Goal: Task Accomplishment & Management: Manage account settings

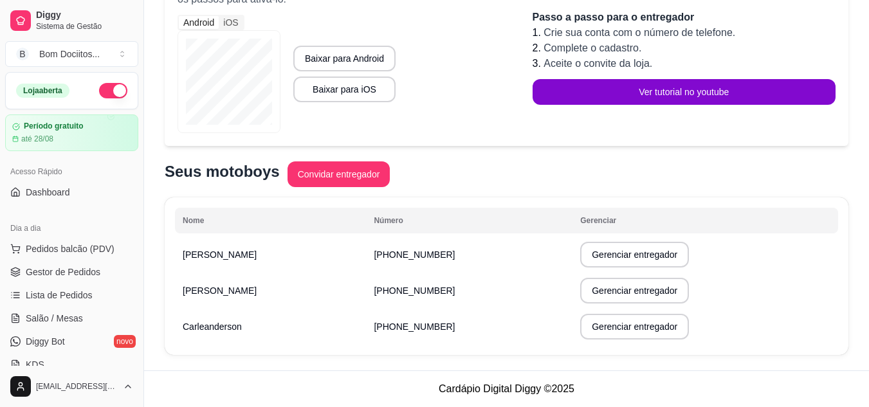
scroll to position [197, 0]
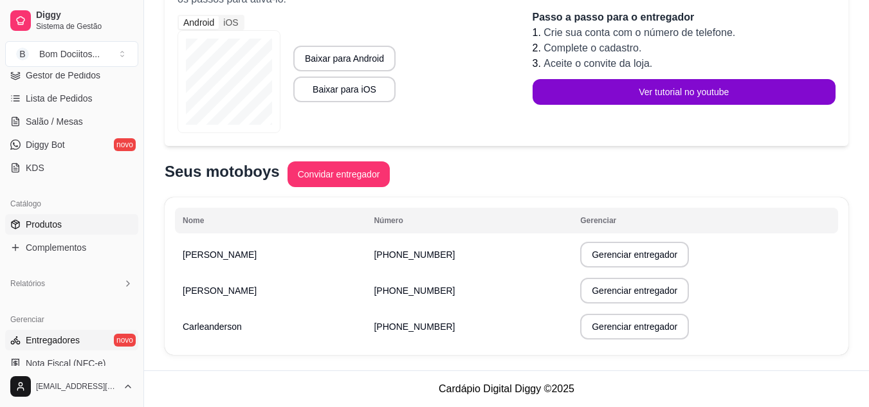
click at [102, 226] on link "Produtos" at bounding box center [71, 224] width 133 height 21
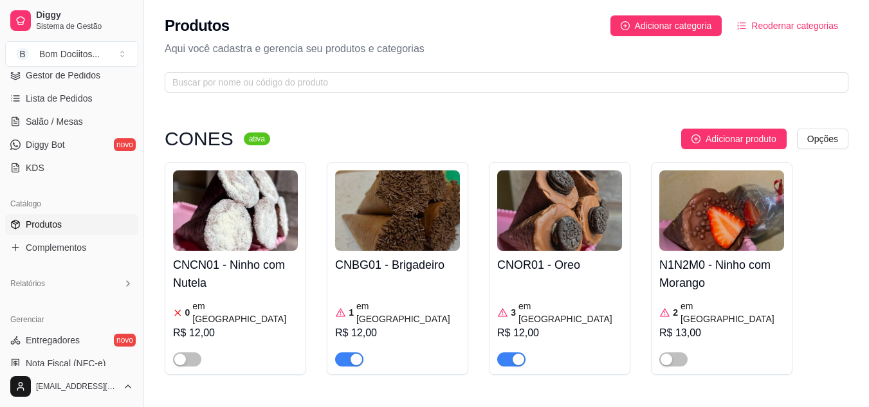
click at [560, 284] on div "3 em estoque R$ 12,00" at bounding box center [559, 322] width 125 height 87
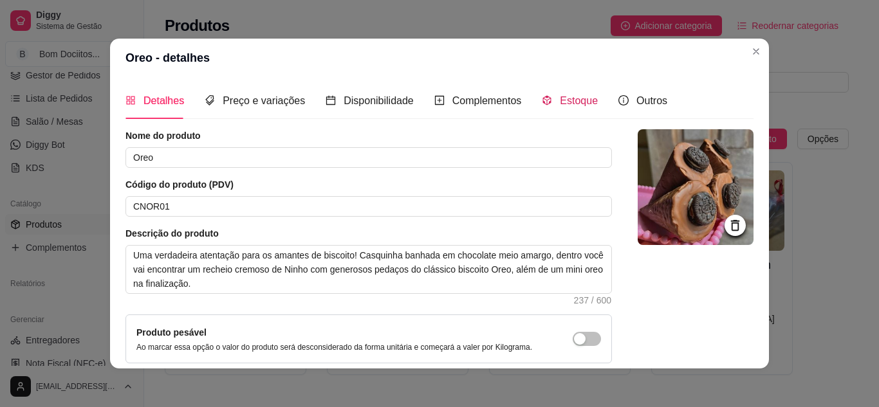
click at [570, 104] on span "Estoque" at bounding box center [579, 100] width 38 height 11
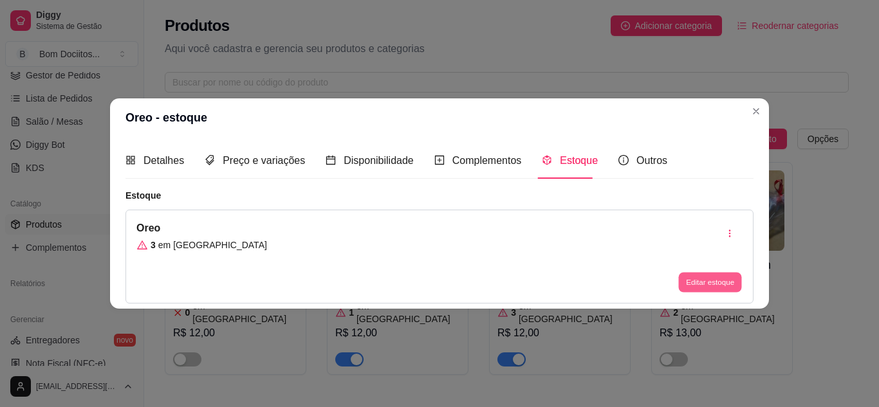
click at [705, 284] on button "Editar estoque" at bounding box center [709, 283] width 63 height 20
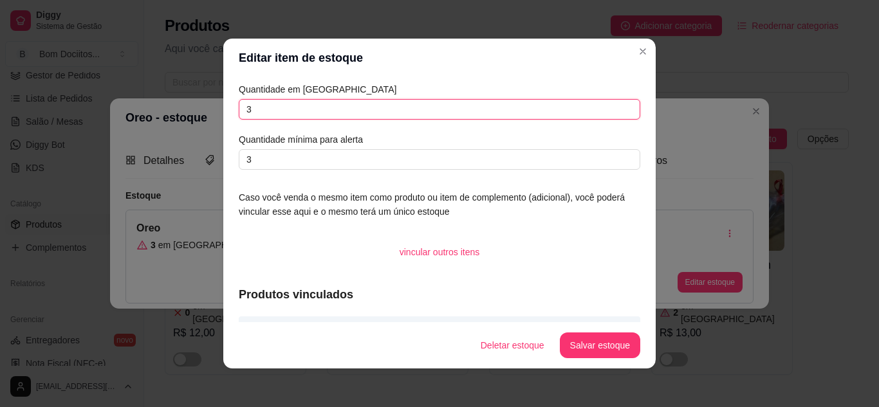
click at [351, 112] on input "3" at bounding box center [439, 109] width 401 height 21
type input "2"
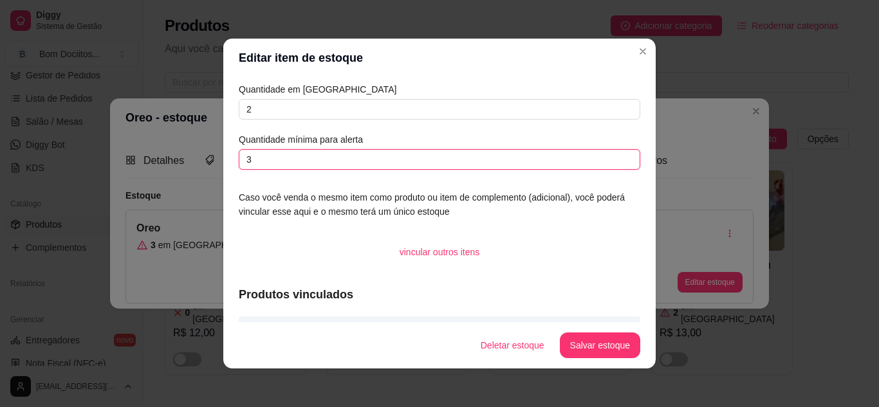
click at [356, 160] on input "3" at bounding box center [439, 159] width 401 height 21
type input "2"
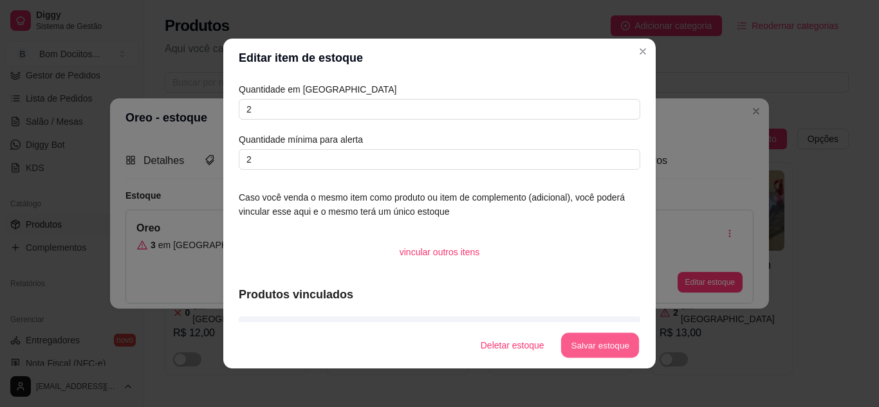
click at [578, 339] on button "Salvar estoque" at bounding box center [599, 345] width 78 height 25
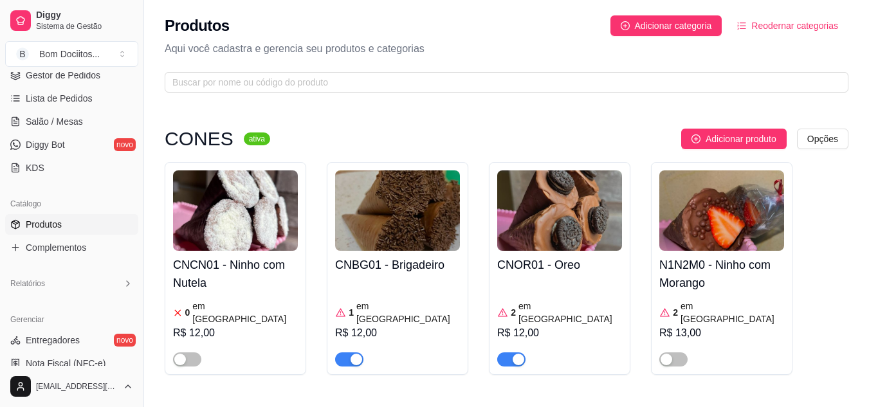
click at [740, 224] on img at bounding box center [721, 210] width 125 height 80
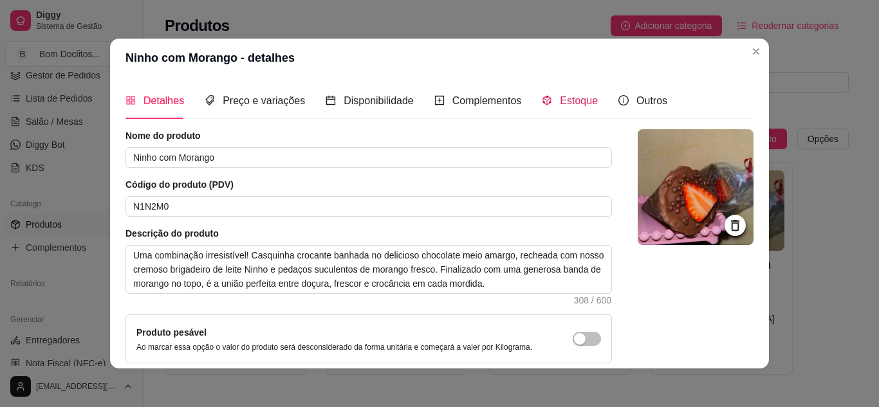
click at [573, 105] on span "Estoque" at bounding box center [579, 100] width 38 height 11
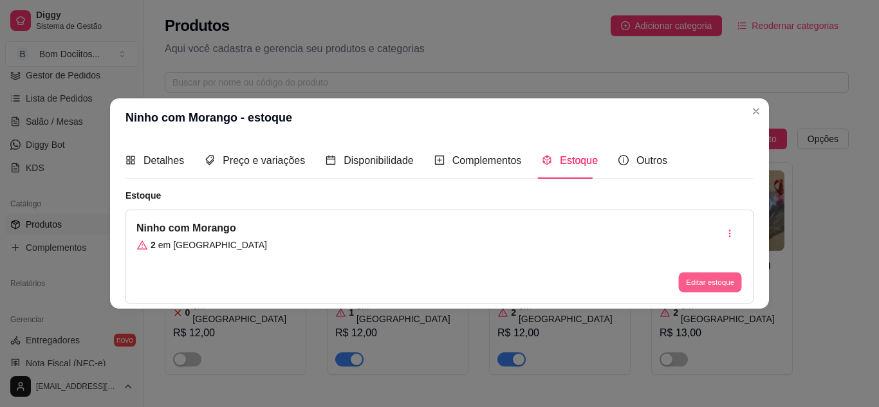
click at [699, 279] on button "Editar estoque" at bounding box center [709, 283] width 63 height 20
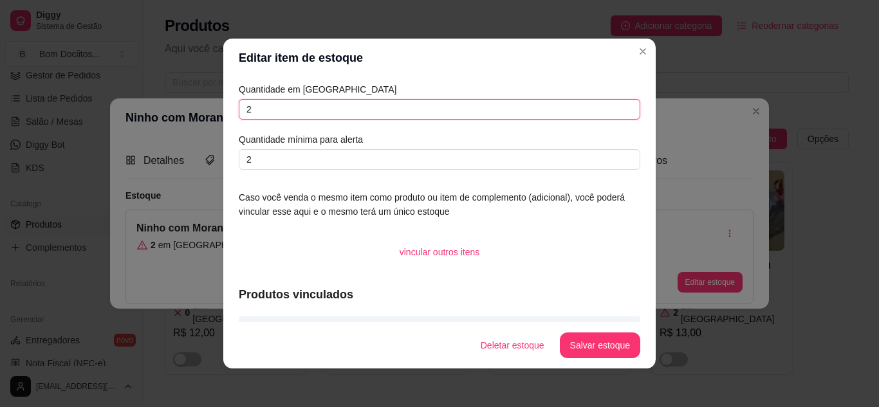
click at [559, 116] on input "2" at bounding box center [439, 109] width 401 height 21
type input "0"
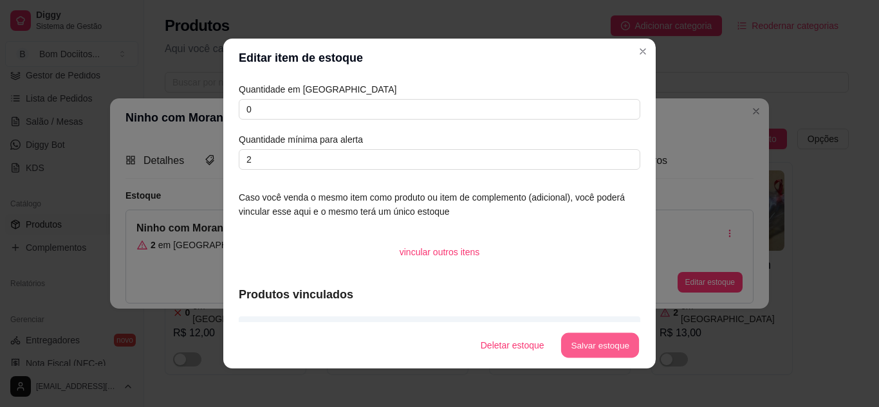
click at [612, 347] on button "Salvar estoque" at bounding box center [599, 345] width 78 height 25
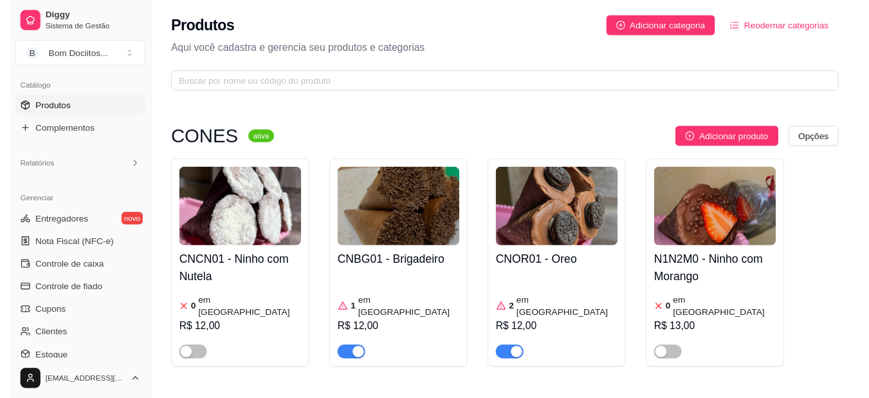
scroll to position [115, 0]
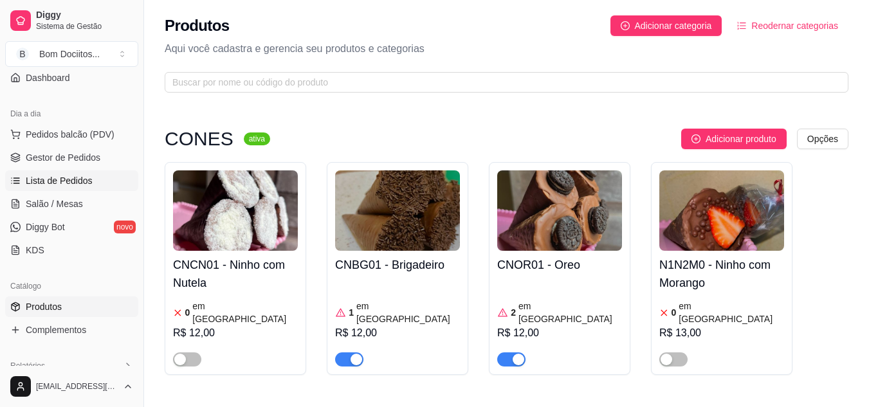
click at [93, 175] on link "Lista de Pedidos" at bounding box center [71, 180] width 133 height 21
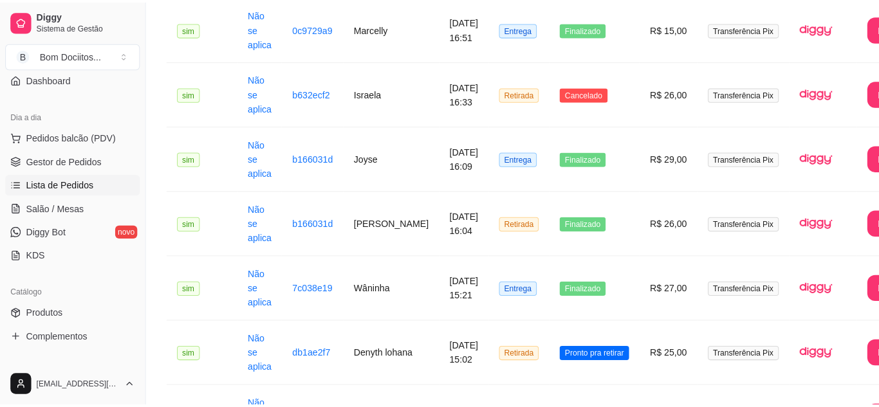
scroll to position [246, 0]
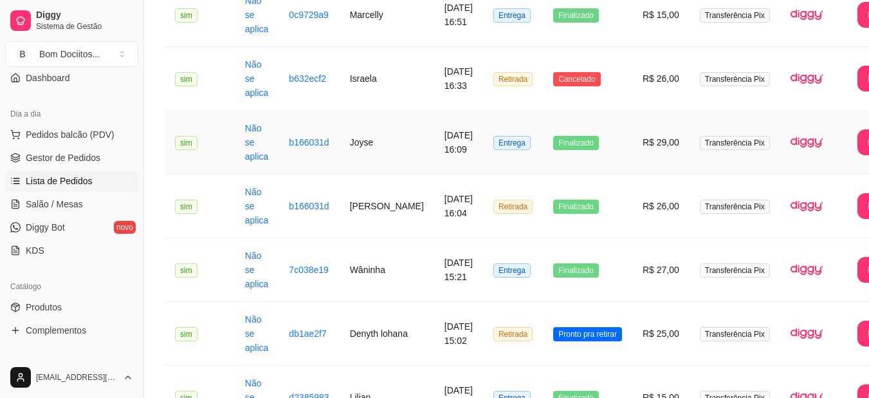
click at [605, 151] on td "Finalizado" at bounding box center [587, 143] width 89 height 64
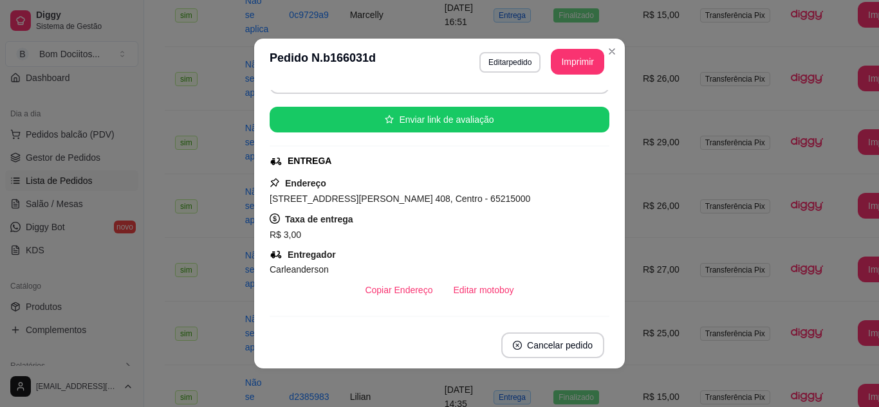
scroll to position [116, 0]
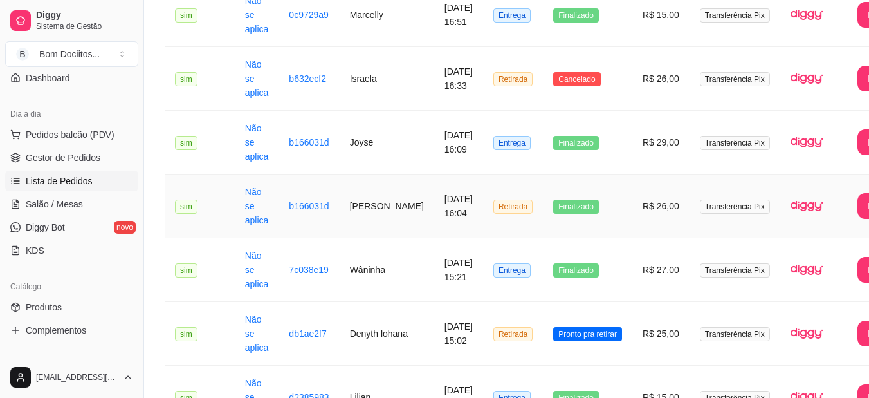
click at [463, 213] on td "[DATE] 16:04" at bounding box center [458, 206] width 49 height 64
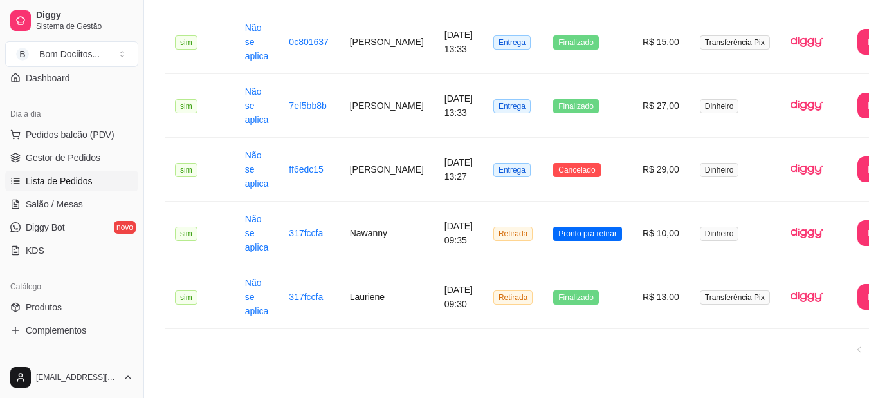
scroll to position [880, 0]
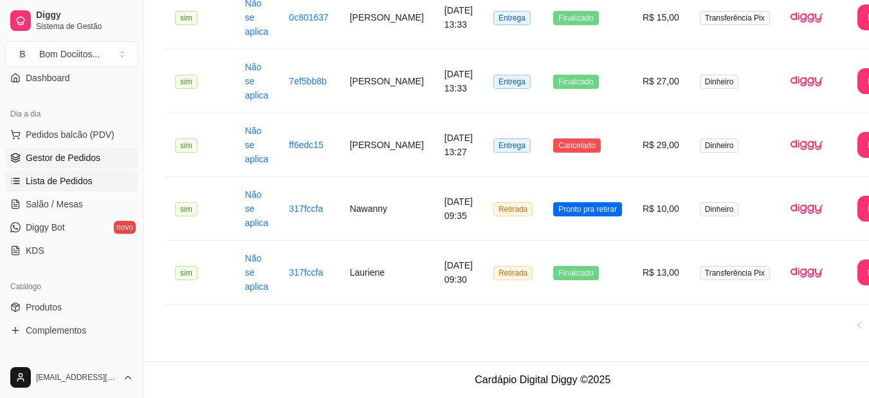
click at [92, 156] on span "Gestor de Pedidos" at bounding box center [63, 157] width 75 height 13
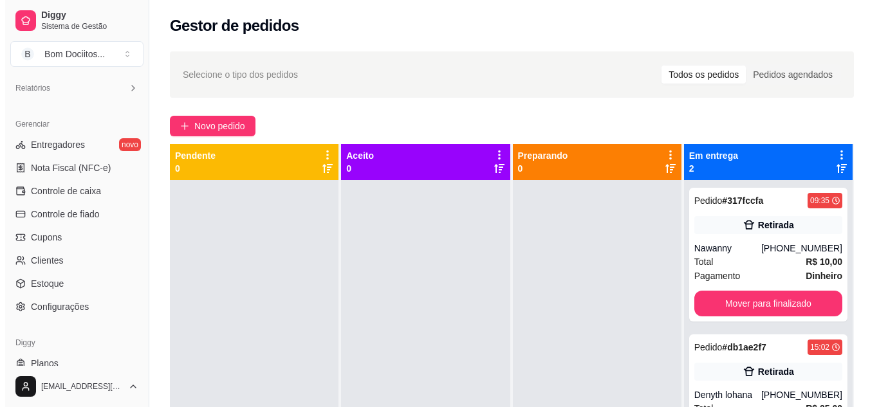
scroll to position [428, 0]
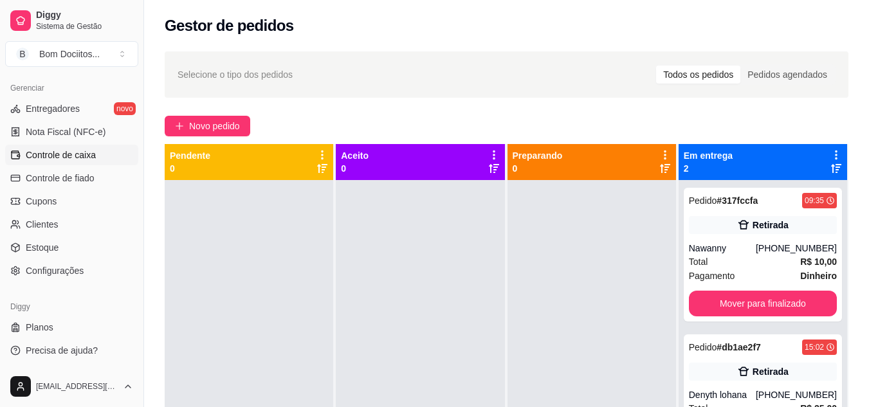
click at [95, 152] on link "Controle de caixa" at bounding box center [71, 155] width 133 height 21
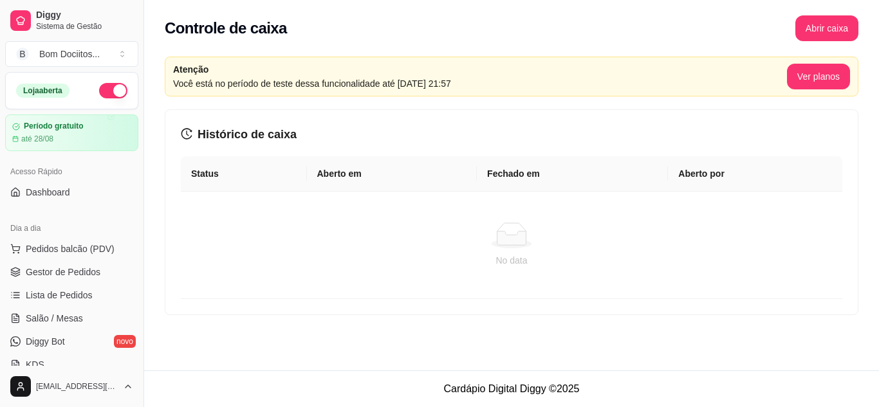
click at [104, 93] on button "button" at bounding box center [113, 90] width 28 height 15
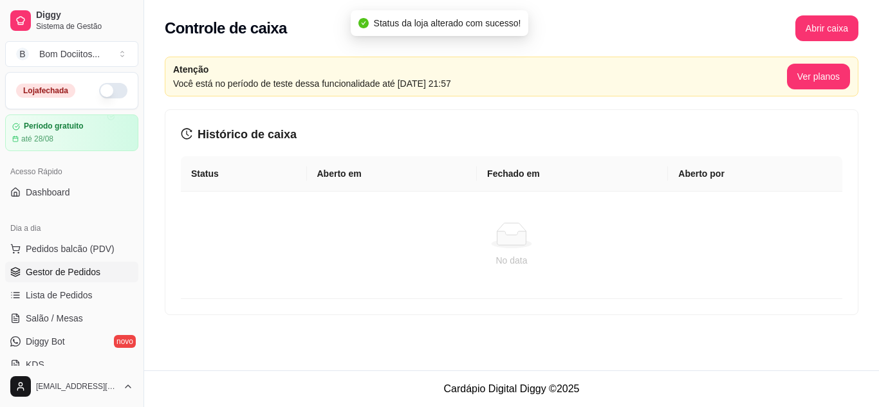
click at [76, 268] on span "Gestor de Pedidos" at bounding box center [63, 272] width 75 height 13
